Goal: Task Accomplishment & Management: Use online tool/utility

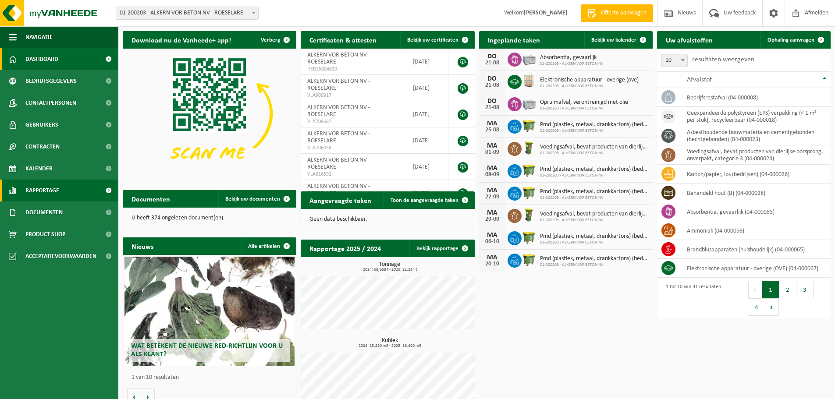
click at [42, 192] on span "Rapportage" at bounding box center [42, 191] width 34 height 22
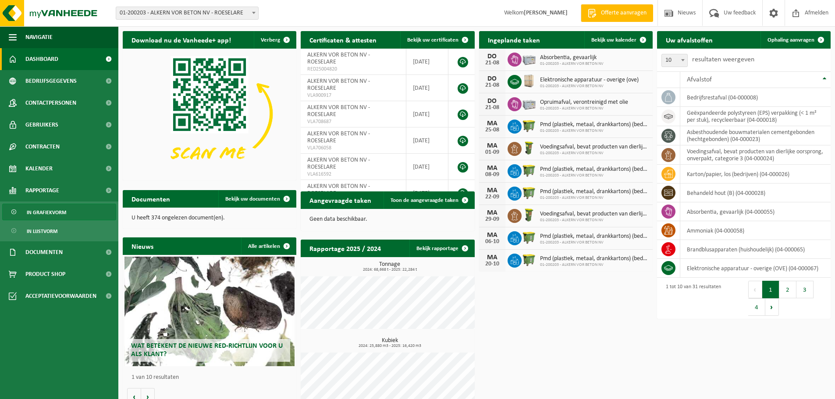
click at [50, 214] on span "In grafiekvorm" at bounding box center [46, 212] width 39 height 17
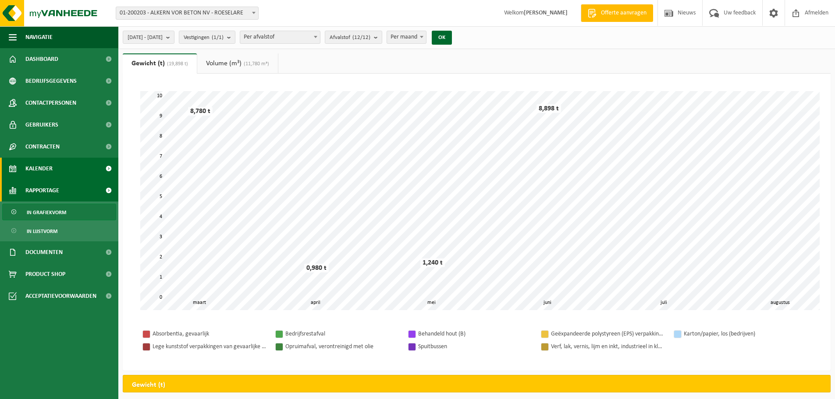
click at [43, 170] on span "Kalender" at bounding box center [38, 169] width 27 height 22
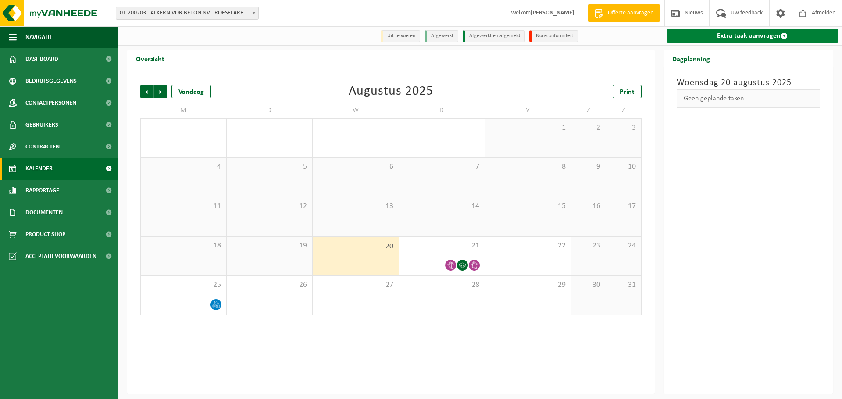
click at [718, 36] on link "Extra taak aanvragen" at bounding box center [752, 36] width 172 height 14
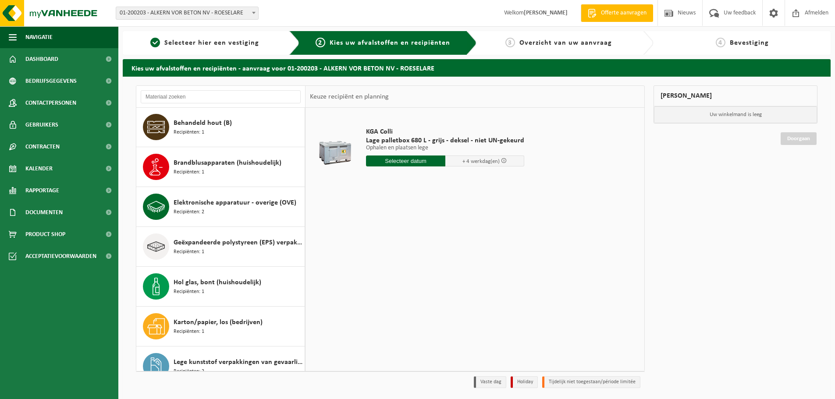
scroll to position [263, 0]
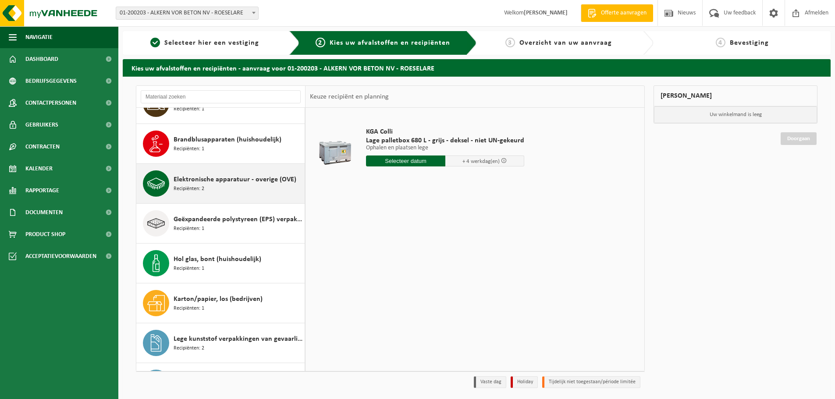
click at [220, 185] on div "Elektronische apparatuur - overige (OVE) Recipiënten: 2" at bounding box center [238, 184] width 129 height 26
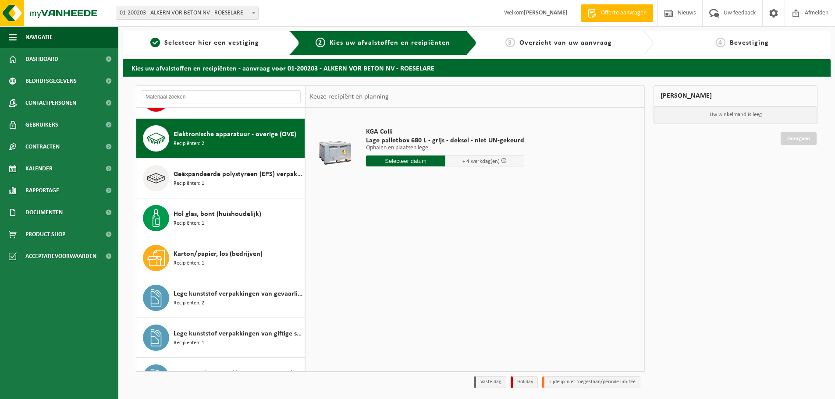
scroll to position [319, 0]
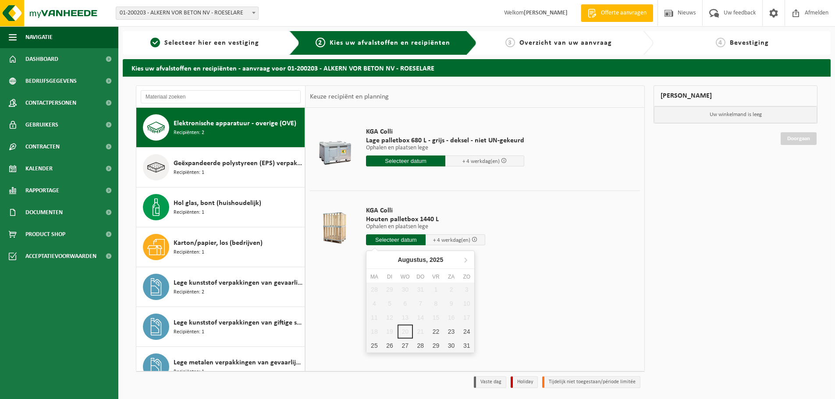
click at [398, 241] on input "text" at bounding box center [396, 240] width 60 height 11
click at [434, 332] on div "22" at bounding box center [435, 332] width 15 height 14
type input "Van 2025-08-22"
type input "2025-08-22"
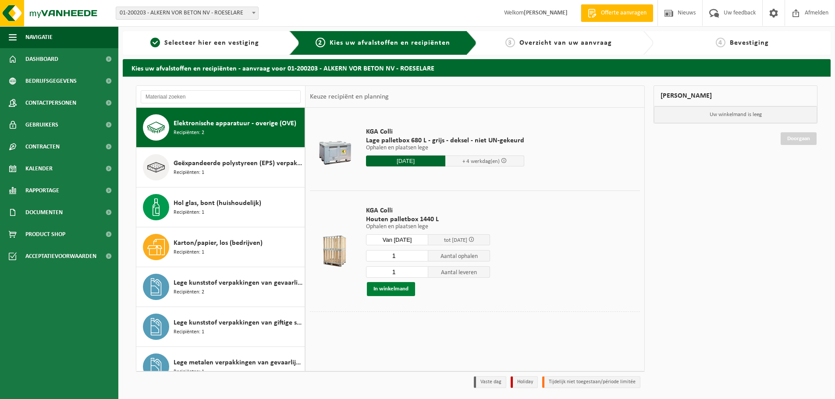
click at [395, 291] on button "In winkelmand" at bounding box center [391, 289] width 48 height 14
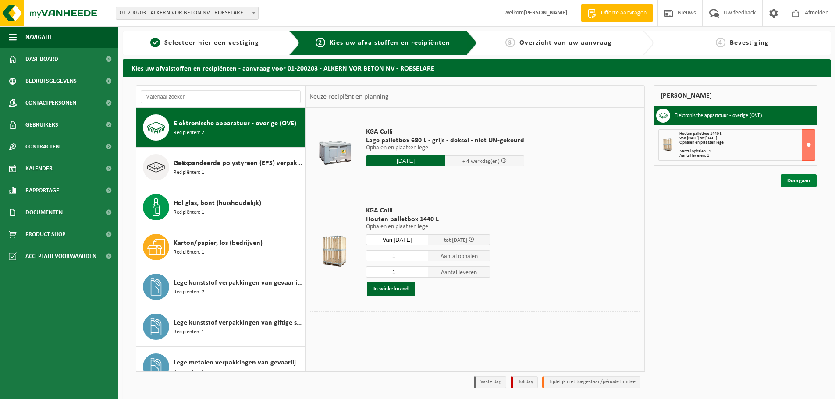
click at [803, 180] on link "Doorgaan" at bounding box center [799, 180] width 36 height 13
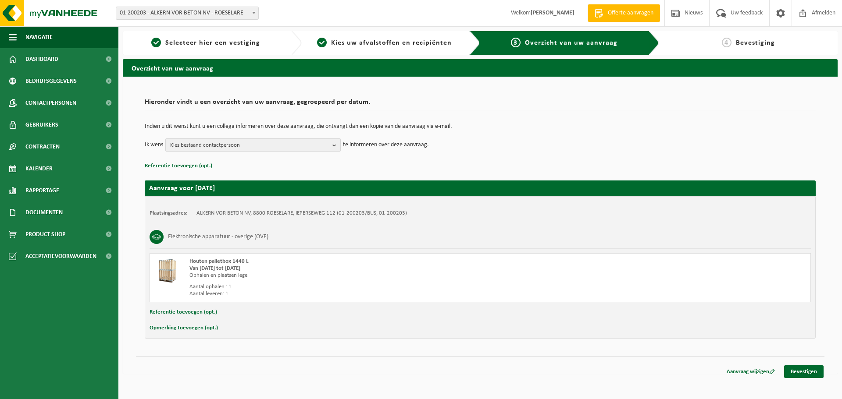
click at [277, 142] on span "Kies bestaand contactpersoon" at bounding box center [249, 145] width 159 height 13
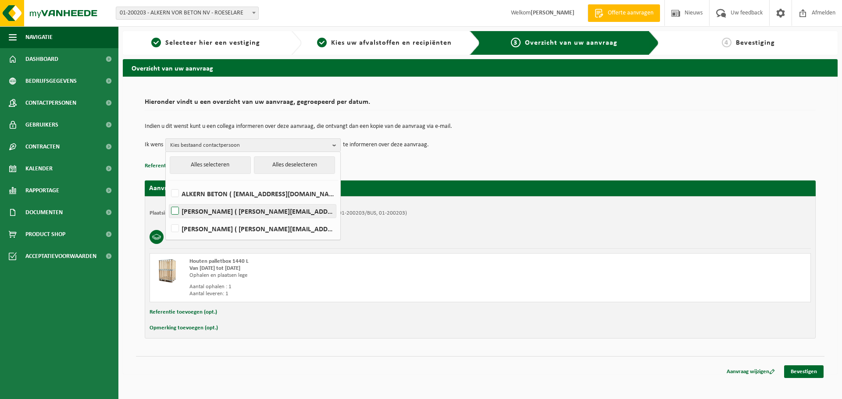
click at [177, 211] on label "Johan Pluy ( johan.pluy@alkern.be )" at bounding box center [252, 211] width 167 height 13
click at [168, 200] on input "Johan Pluy ( johan.pluy@alkern.be )" at bounding box center [167, 200] width 0 height 0
checkbox input "true"
click at [177, 231] on label "Kathy Vannieuwenhuyse ( kathy.vannieuwenhuyse@alkern.be )" at bounding box center [252, 228] width 167 height 13
click at [168, 218] on input "Kathy Vannieuwenhuyse ( kathy.vannieuwenhuyse@alkern.be )" at bounding box center [167, 217] width 0 height 0
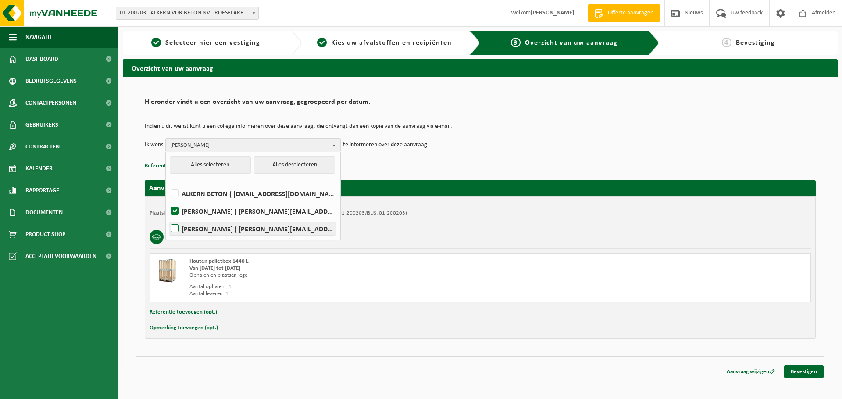
checkbox input "true"
click at [392, 258] on div "Houten palletbox 1440 L Van 2025-08-22 tot 2025-08-28 Ophalen en plaatsen lege …" at bounding box center [479, 277] width 661 height 49
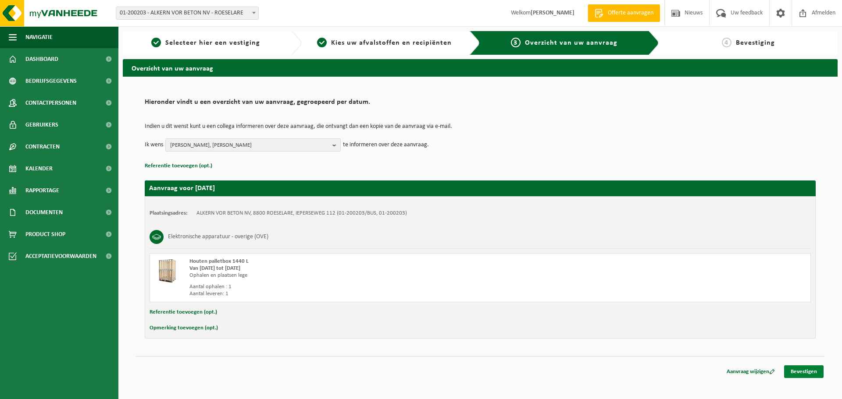
click at [809, 372] on link "Bevestigen" at bounding box center [803, 372] width 39 height 13
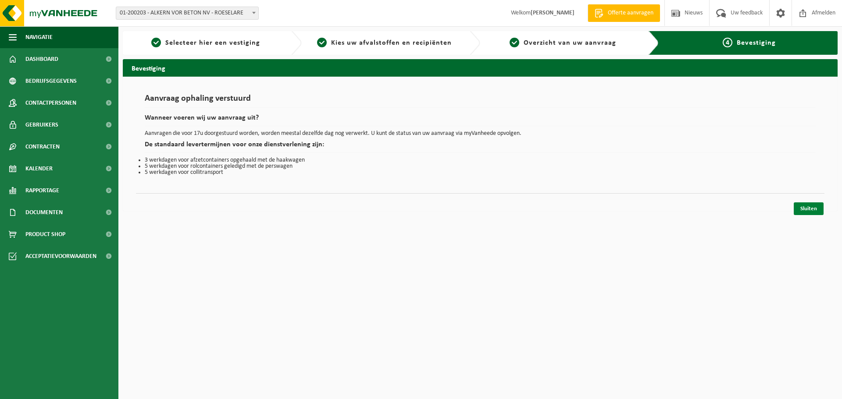
click at [807, 210] on link "Sluiten" at bounding box center [808, 209] width 30 height 13
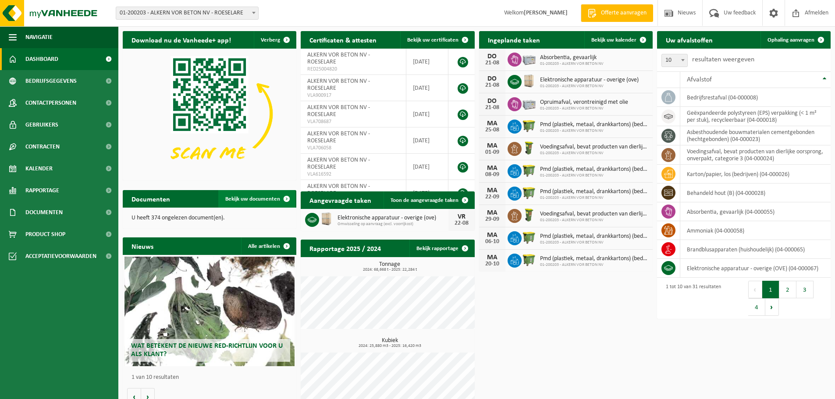
scroll to position [15, 0]
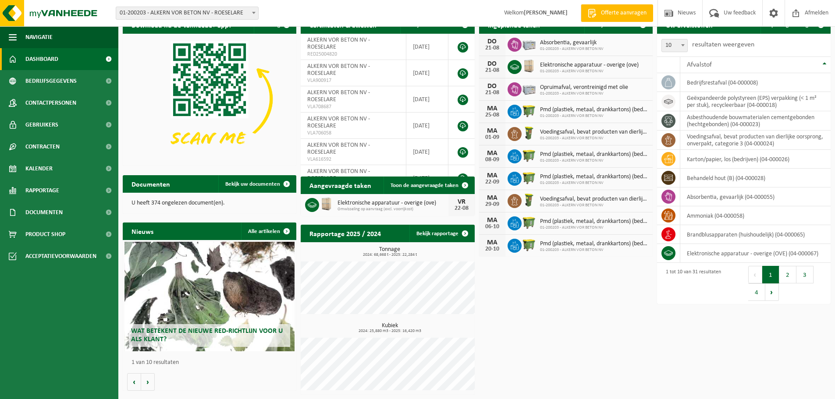
click at [210, 330] on span "Wat betekent de nieuwe RED-richtlijn voor u als klant?" at bounding box center [207, 335] width 152 height 15
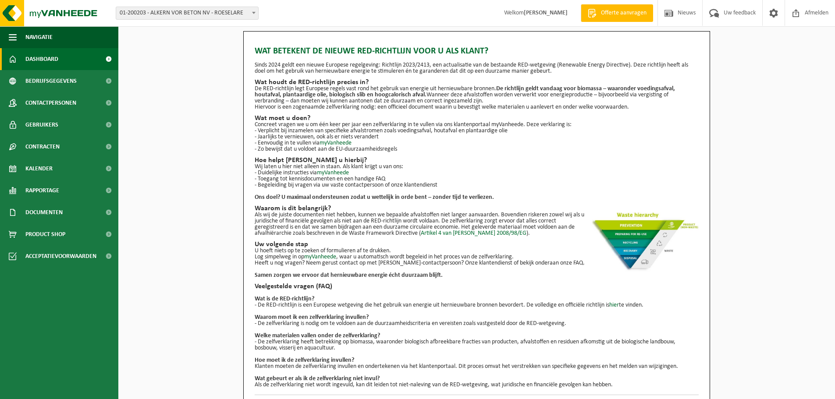
click at [36, 57] on span "Dashboard" at bounding box center [41, 59] width 33 height 22
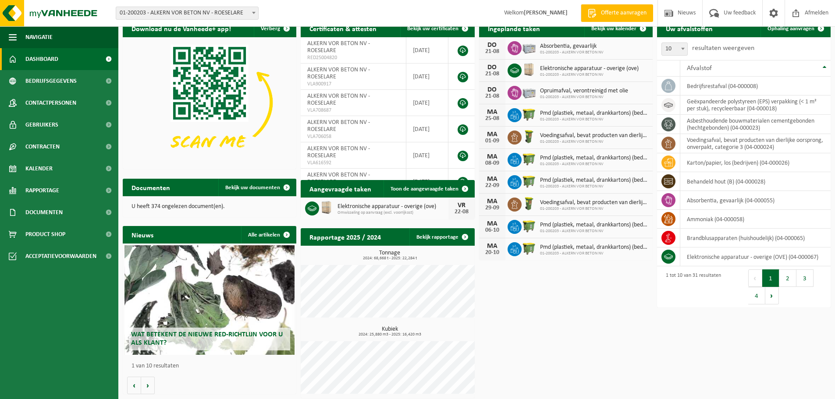
scroll to position [15, 0]
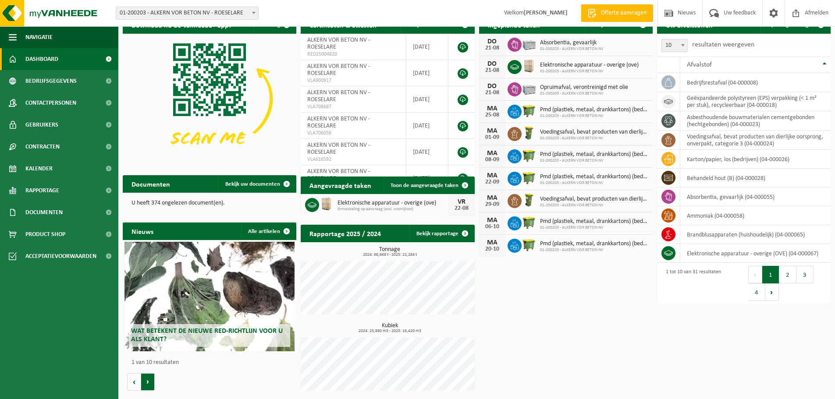
click at [149, 387] on button "Volgende" at bounding box center [148, 382] width 14 height 18
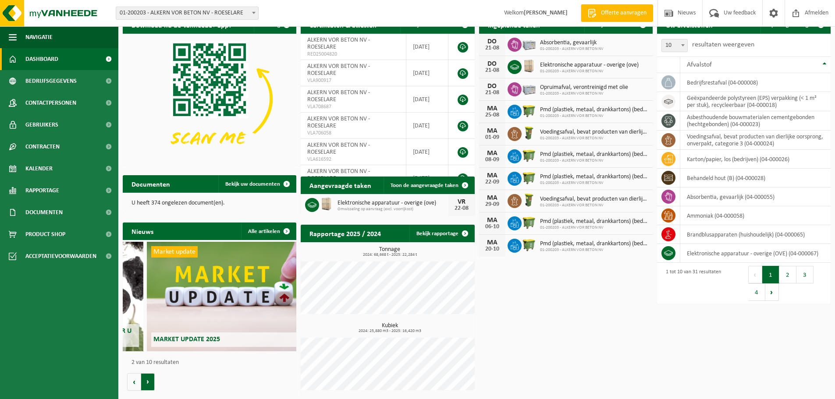
scroll to position [0, 174]
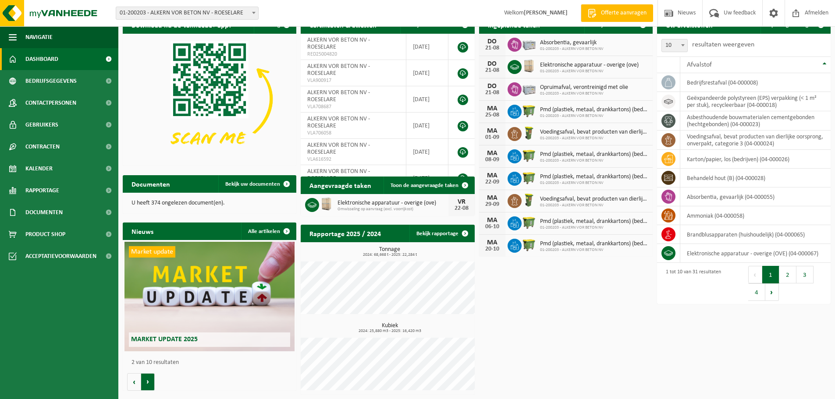
click at [148, 385] on button "Volgende" at bounding box center [148, 382] width 14 height 18
click at [136, 384] on button "Vorige" at bounding box center [134, 382] width 14 height 18
click at [146, 382] on button "Volgende" at bounding box center [148, 382] width 14 height 18
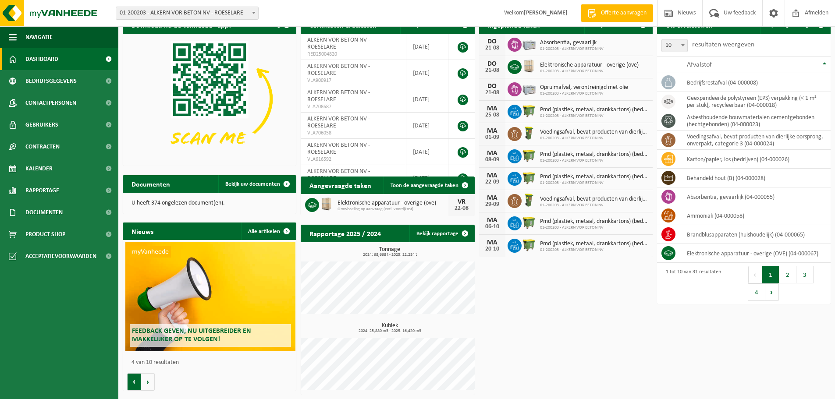
scroll to position [0, 521]
click at [135, 382] on button "Vorige" at bounding box center [134, 382] width 14 height 18
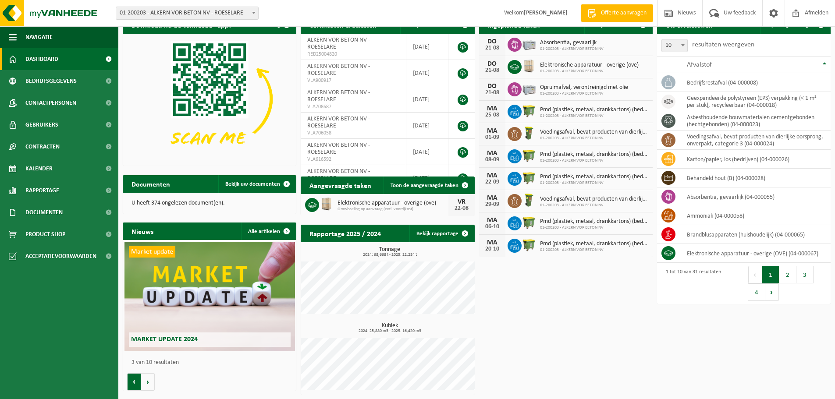
click at [135, 382] on button "Vorige" at bounding box center [134, 382] width 14 height 18
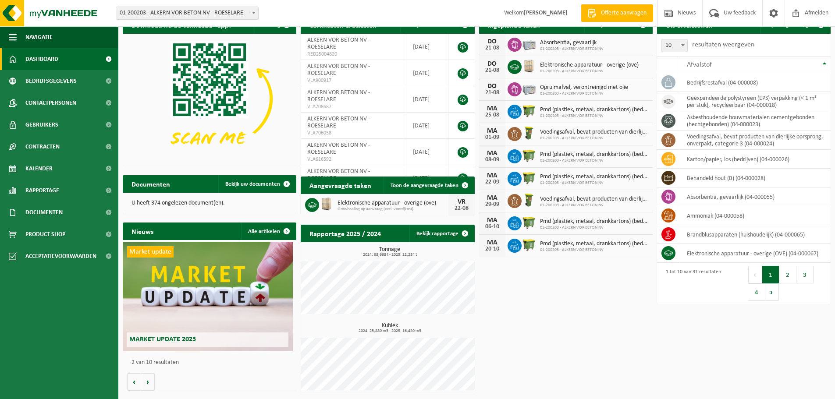
scroll to position [0, 174]
click at [180, 340] on span "Market update 2025" at bounding box center [164, 339] width 67 height 7
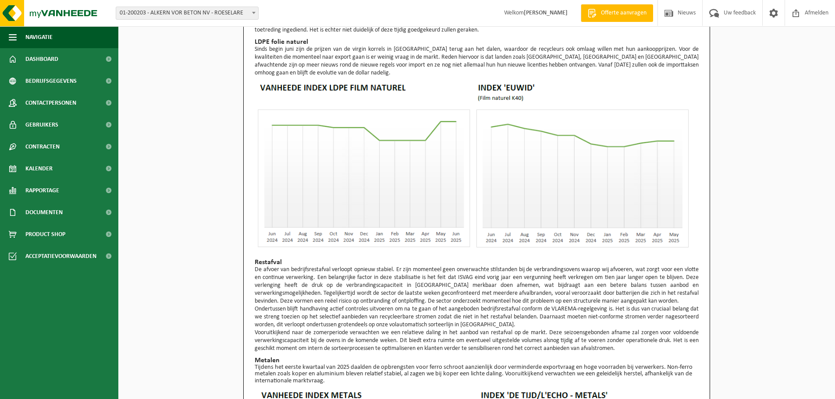
scroll to position [583, 0]
